Goal: Task Accomplishment & Management: Use online tool/utility

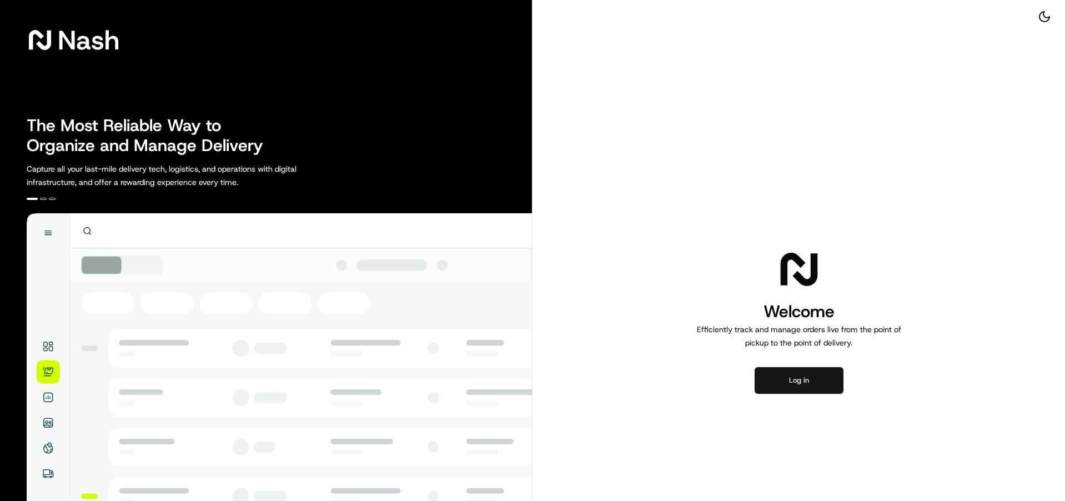
click at [811, 375] on button "Log in" at bounding box center [798, 380] width 89 height 27
